Goal: Task Accomplishment & Management: Complete application form

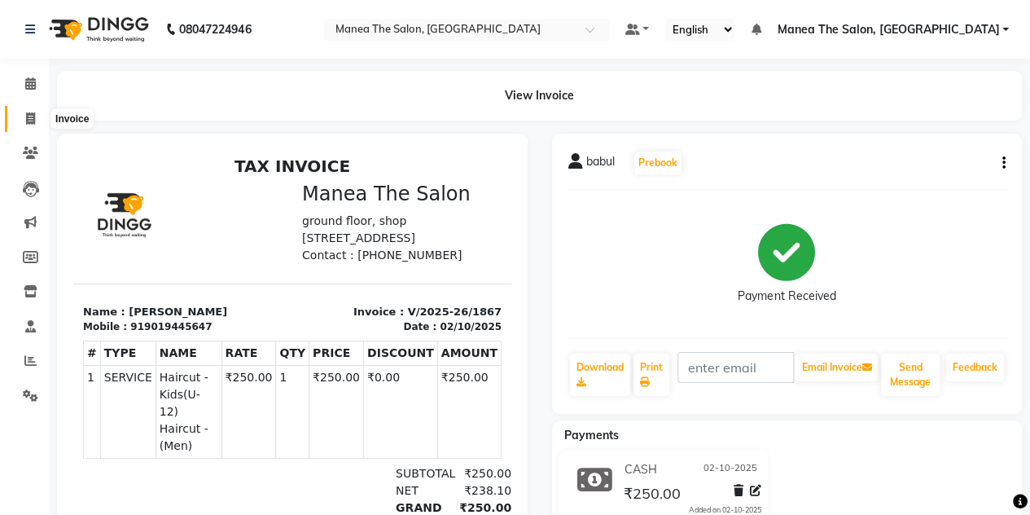
click at [18, 117] on span at bounding box center [30, 119] width 29 height 19
select select "service"
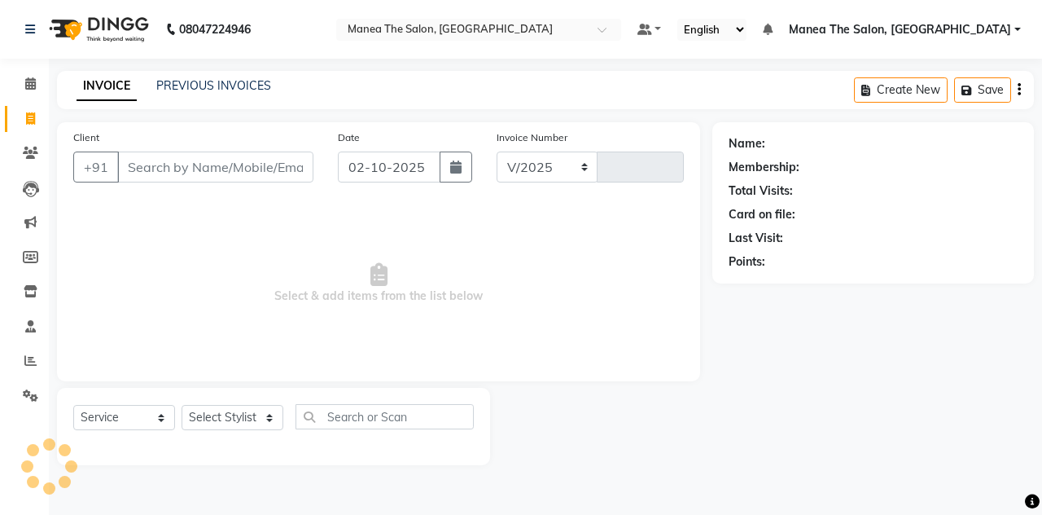
select select "7688"
type input "1868"
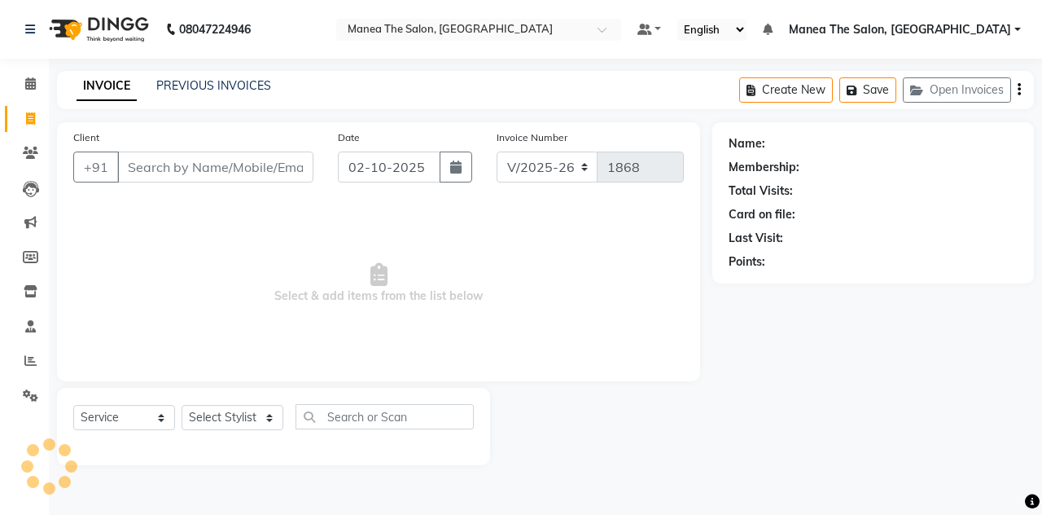
click at [155, 169] on input "Client" at bounding box center [215, 166] width 196 height 31
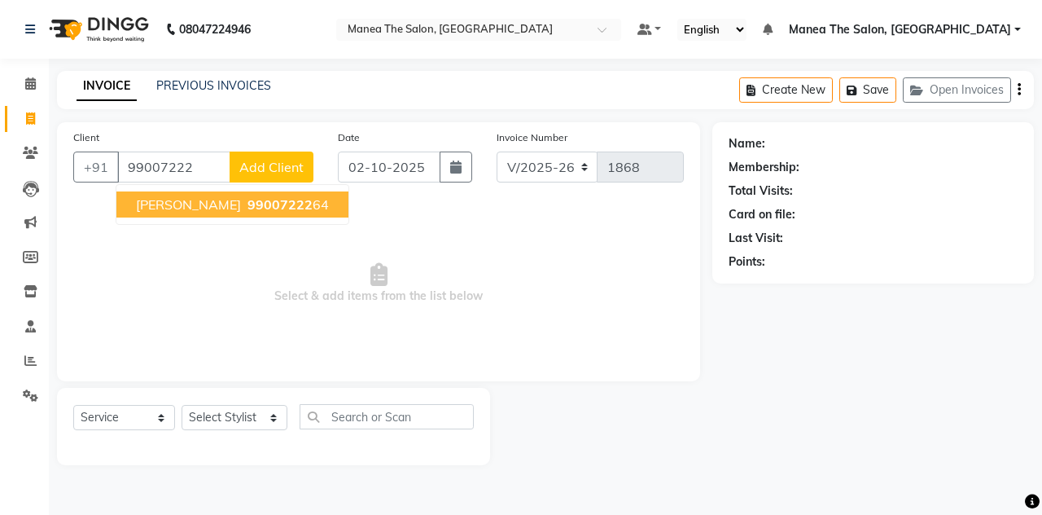
click at [159, 207] on span "[PERSON_NAME]" at bounding box center [188, 204] width 105 height 16
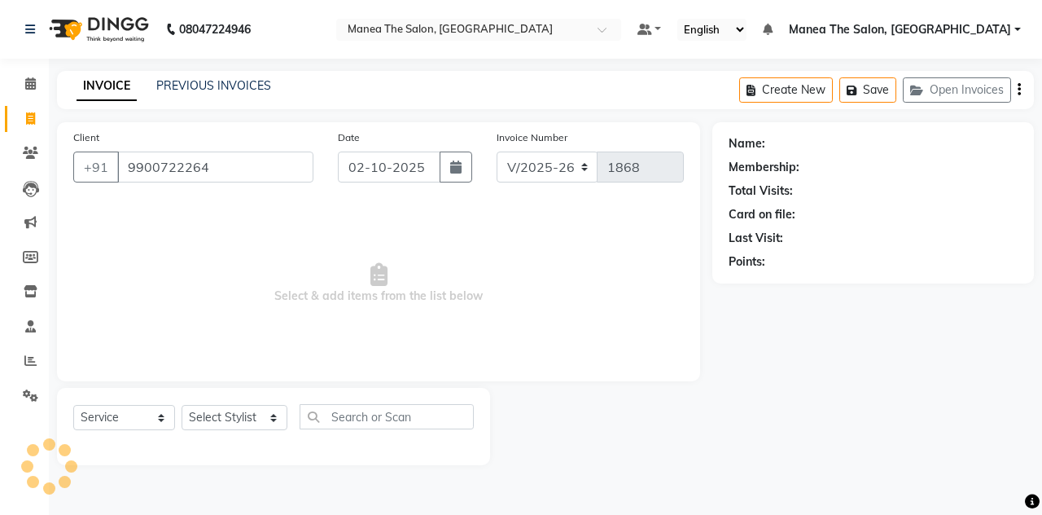
type input "9900722264"
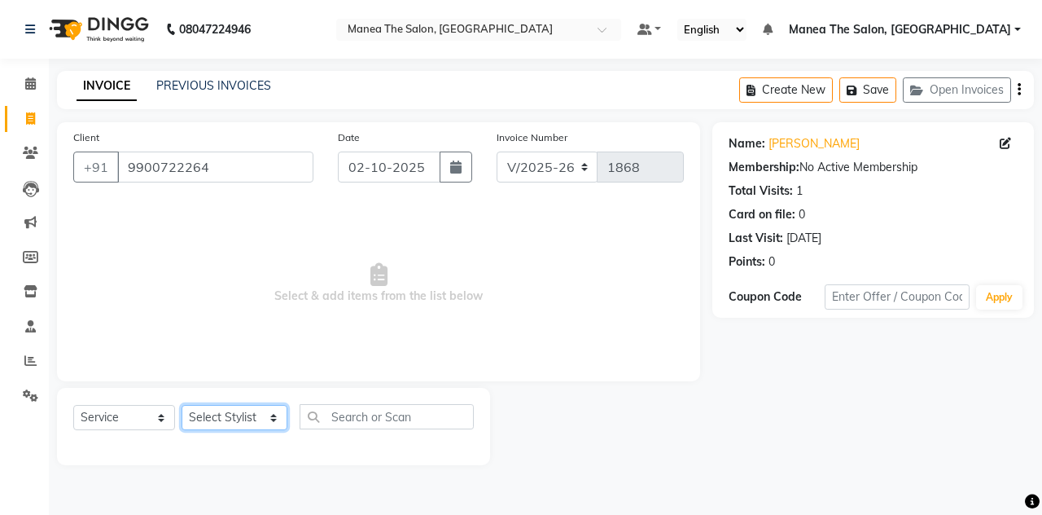
click at [220, 410] on select "Select Stylist aalam [PERSON_NAME] [PERSON_NAME] The Salon, [GEOGRAPHIC_DATA] […" at bounding box center [235, 417] width 106 height 25
select select "93394"
click at [182, 405] on select "Select Stylist aalam [PERSON_NAME] [PERSON_NAME] The Salon, [GEOGRAPHIC_DATA] […" at bounding box center [235, 417] width 106 height 25
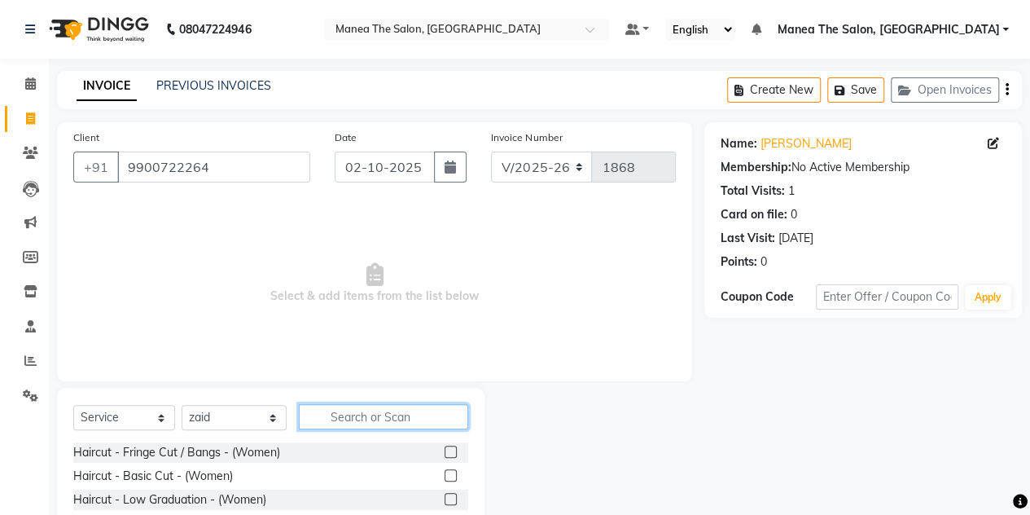
click at [384, 413] on input "text" at bounding box center [383, 416] width 169 height 25
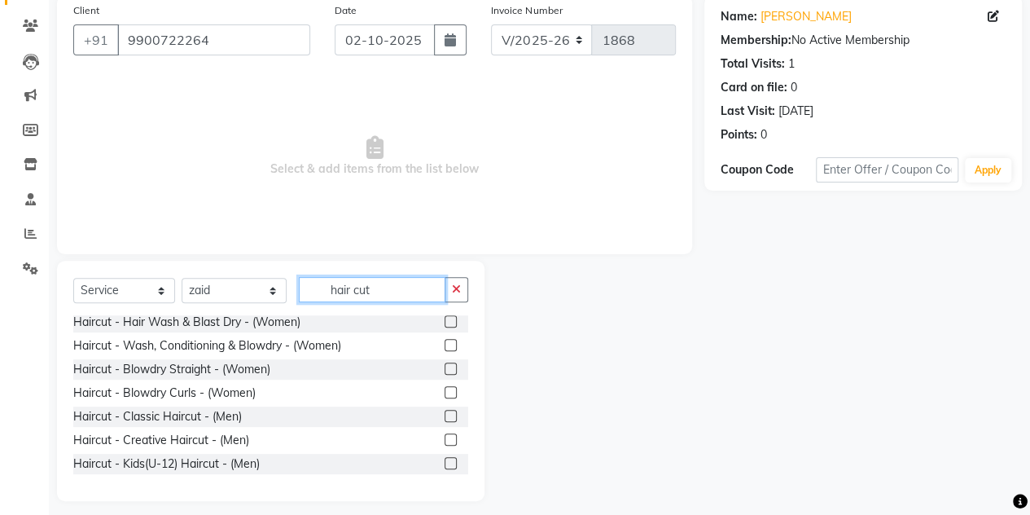
scroll to position [195, 0]
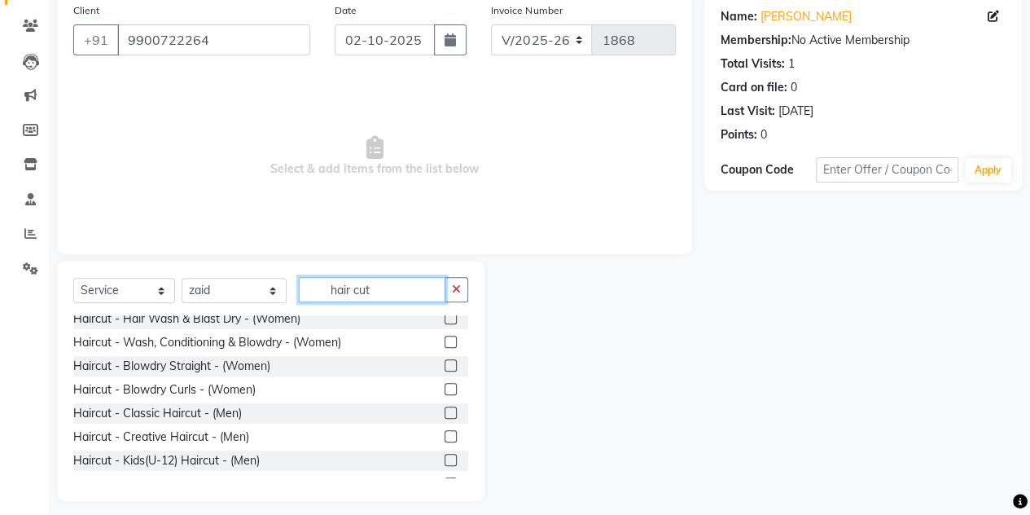
type input "hair cut"
click at [445, 412] on label at bounding box center [451, 412] width 12 height 12
click at [445, 412] on input "checkbox" at bounding box center [450, 413] width 11 height 11
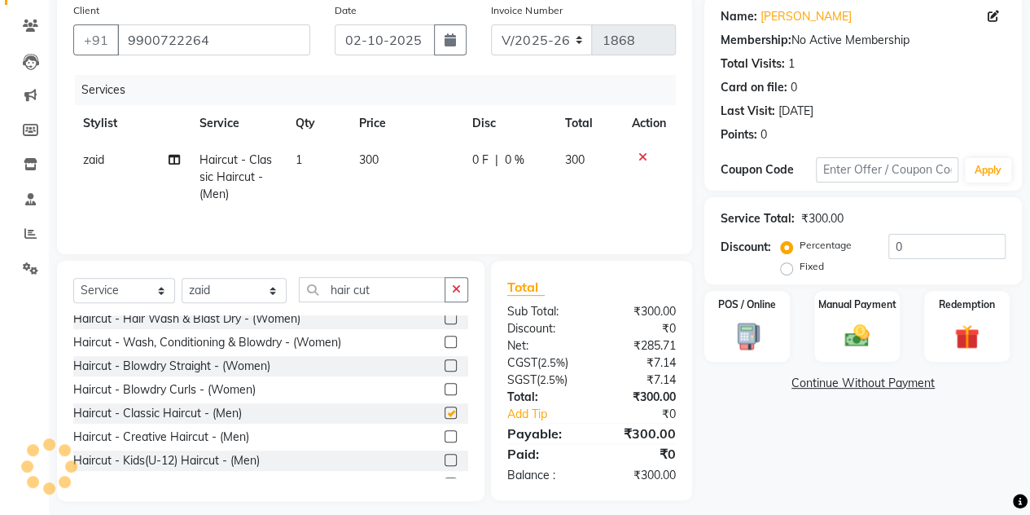
checkbox input "false"
click at [453, 297] on button "button" at bounding box center [457, 289] width 24 height 25
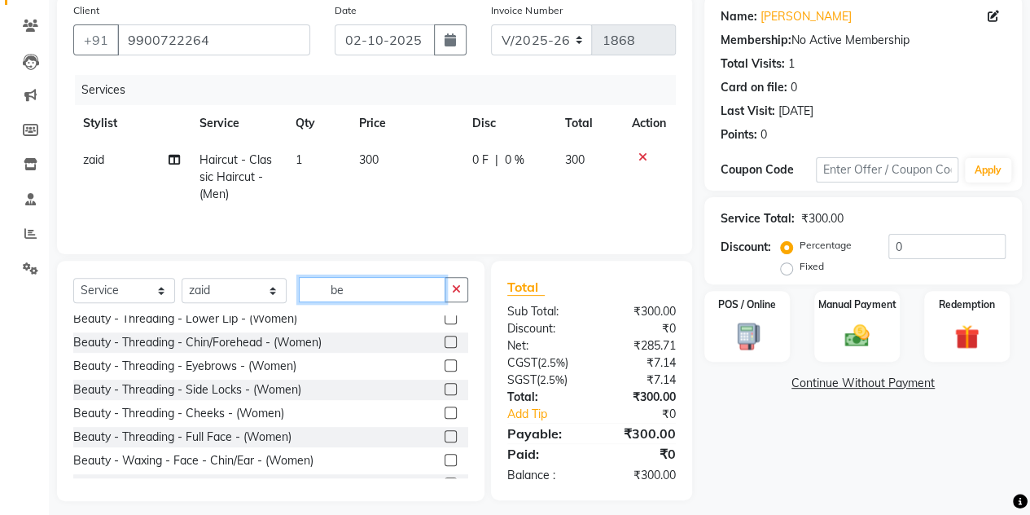
scroll to position [0, 0]
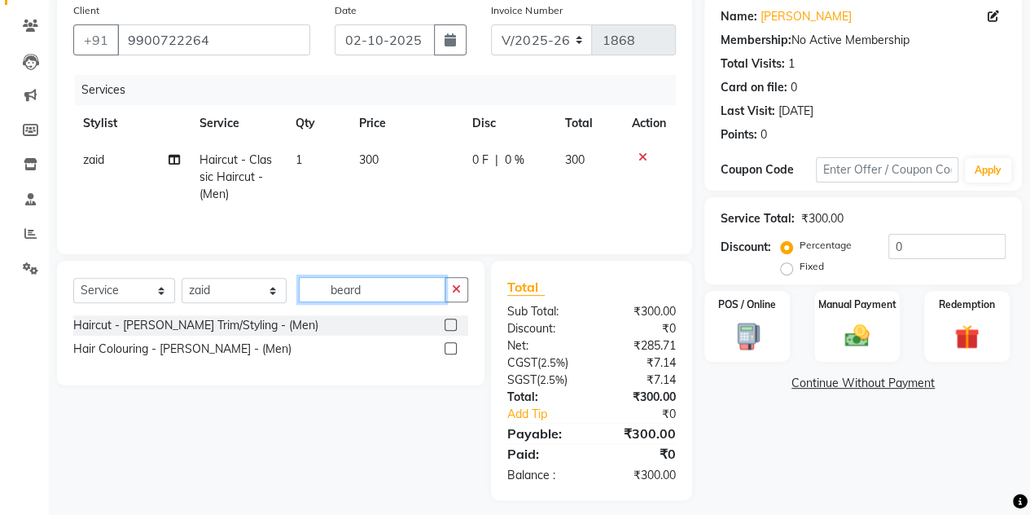
type input "beard"
click at [453, 327] on label at bounding box center [451, 324] width 12 height 12
click at [453, 327] on input "checkbox" at bounding box center [450, 325] width 11 height 11
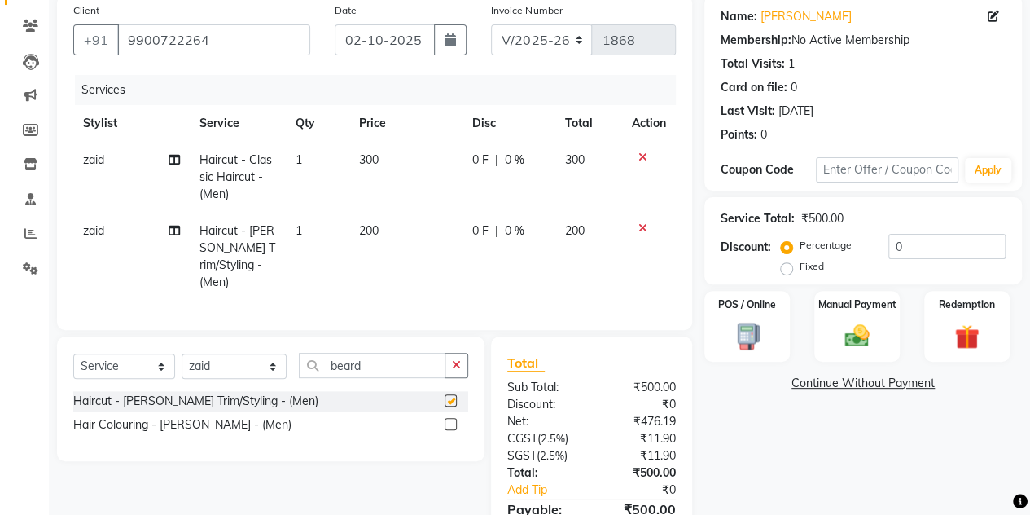
checkbox input "false"
click at [453, 359] on icon "button" at bounding box center [456, 364] width 9 height 11
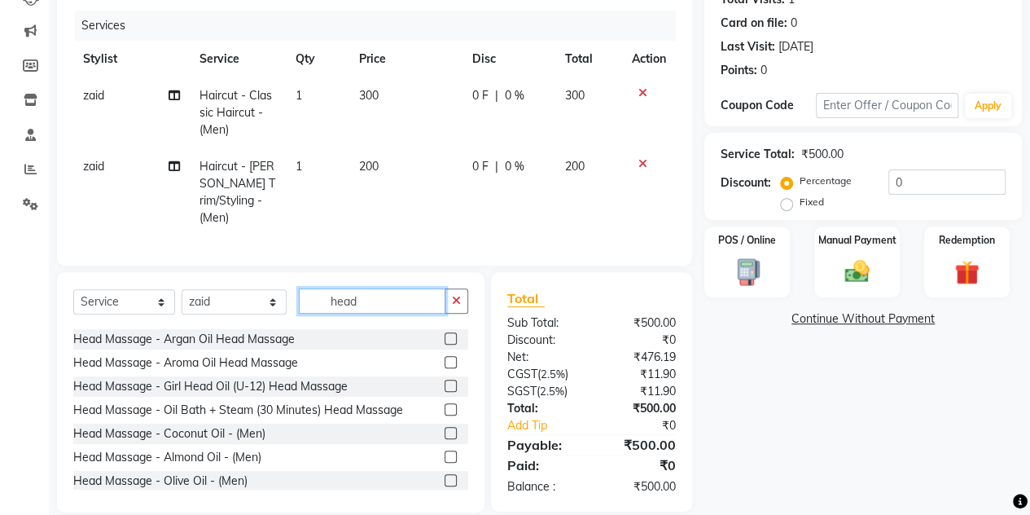
scroll to position [147, 0]
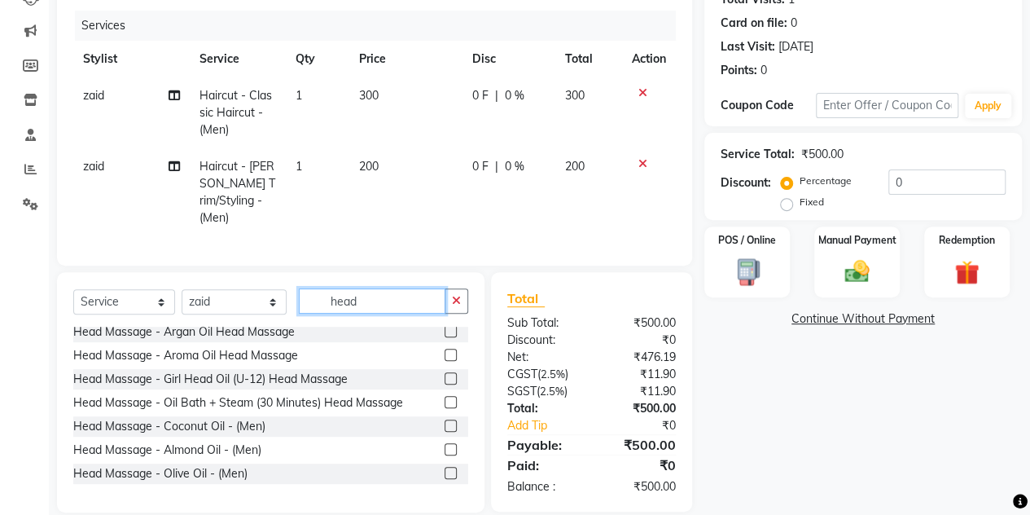
type input "head"
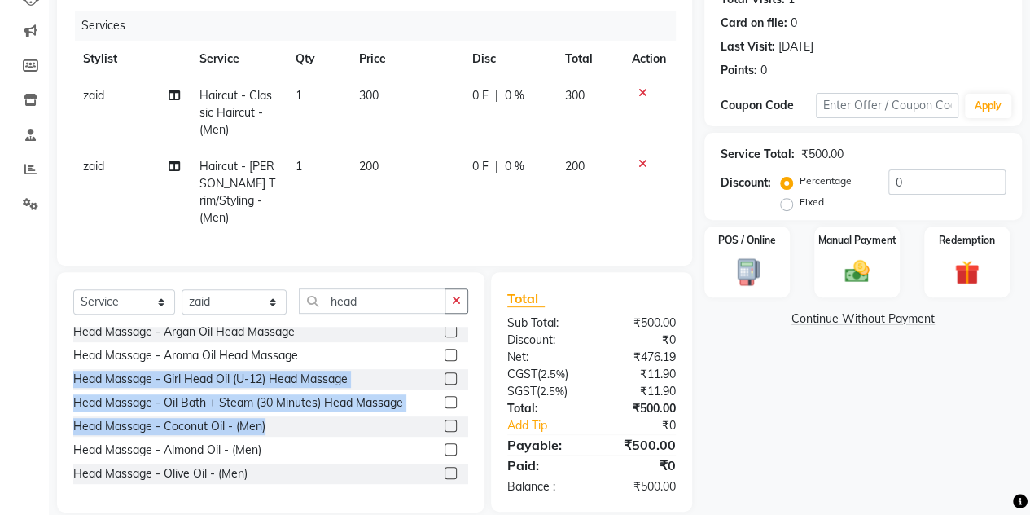
drag, startPoint x: 419, startPoint y: 353, endPoint x: 436, endPoint y: 418, distance: 67.6
click at [436, 418] on div "Haircut - Head Shave - (Men) Beauty - Threading - Chin/Forehead - (Women) Beaut…" at bounding box center [270, 408] width 395 height 163
click at [445, 419] on label at bounding box center [451, 425] width 12 height 12
click at [445, 421] on input "checkbox" at bounding box center [450, 426] width 11 height 11
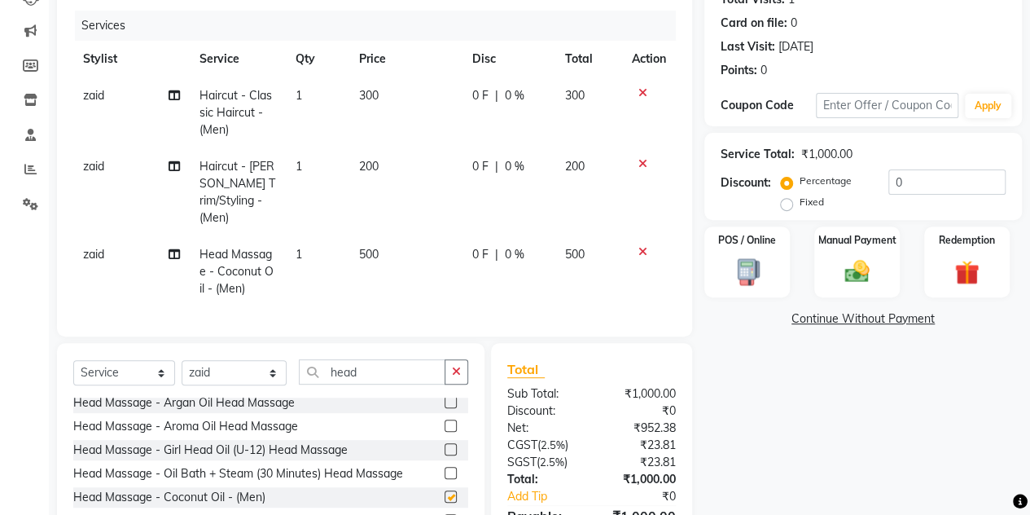
checkbox input "false"
click at [838, 245] on label "Manual Payment" at bounding box center [857, 238] width 81 height 15
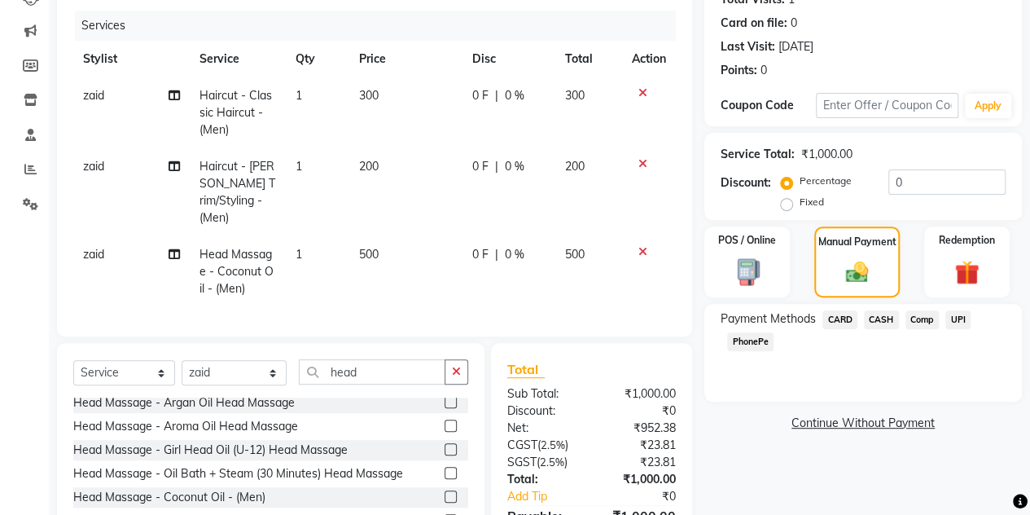
click at [958, 314] on span "UPI" at bounding box center [957, 319] width 25 height 19
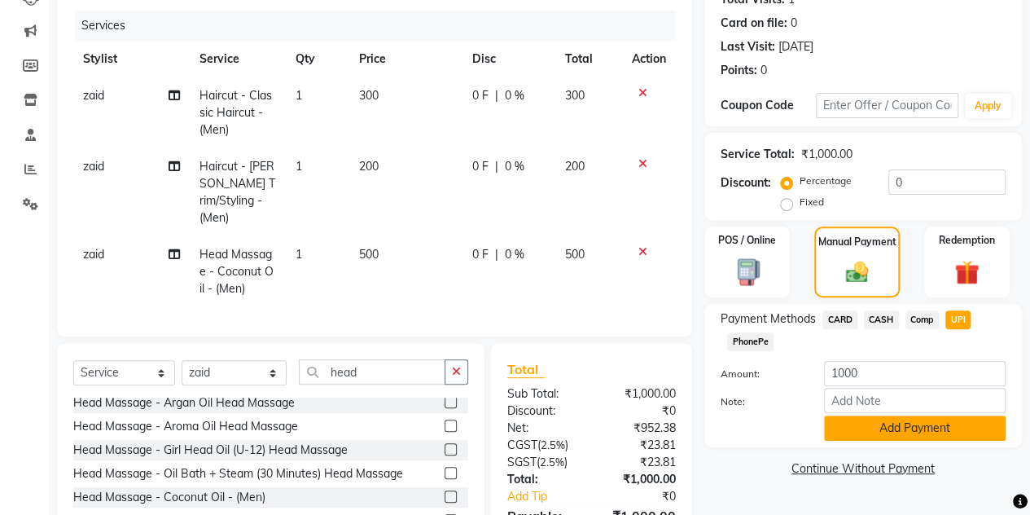
click at [850, 419] on button "Add Payment" at bounding box center [915, 427] width 182 height 25
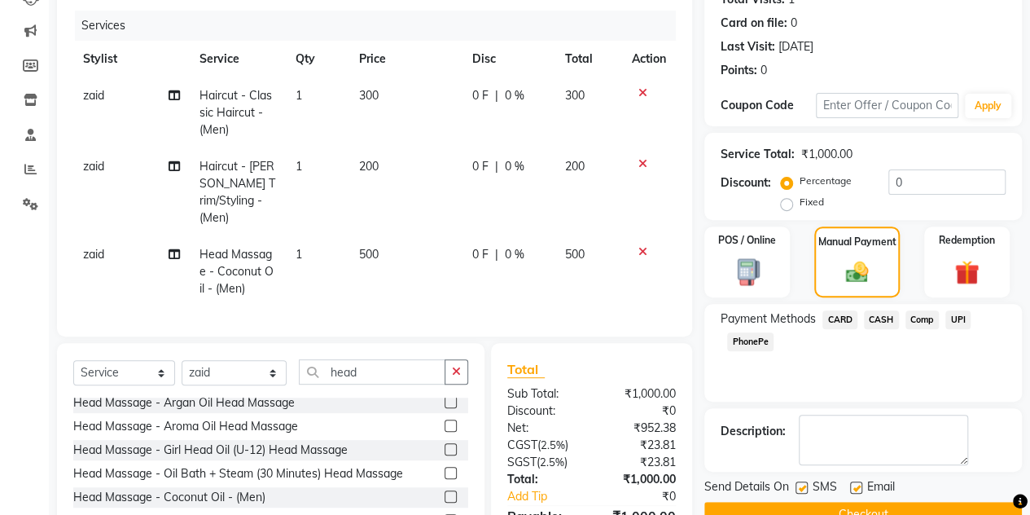
scroll to position [311, 0]
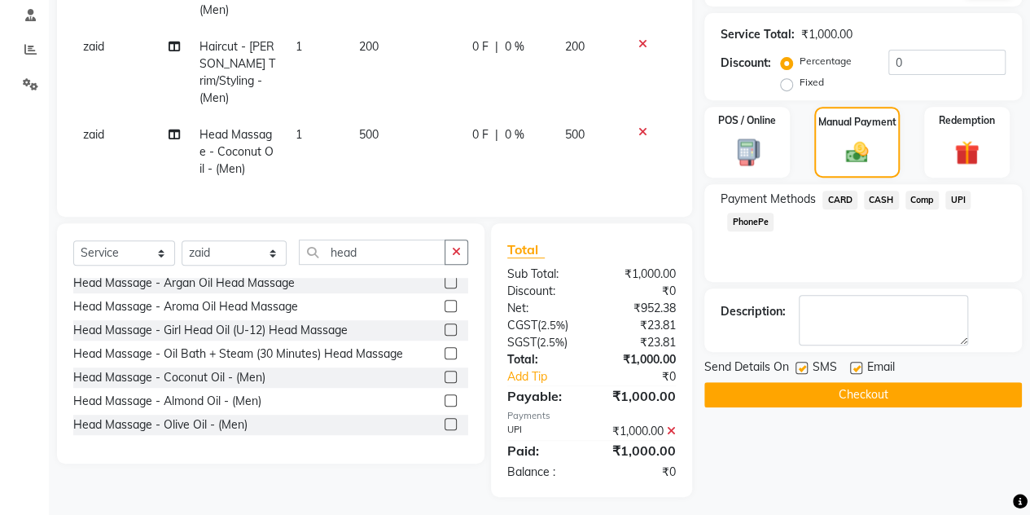
click at [837, 393] on button "Checkout" at bounding box center [863, 394] width 318 height 25
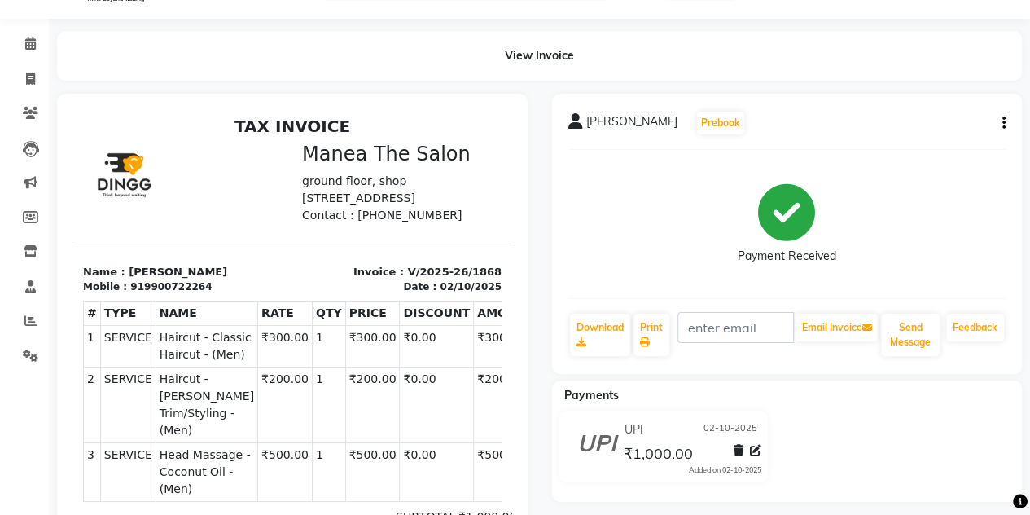
scroll to position [57, 0]
